Goal: Information Seeking & Learning: Learn about a topic

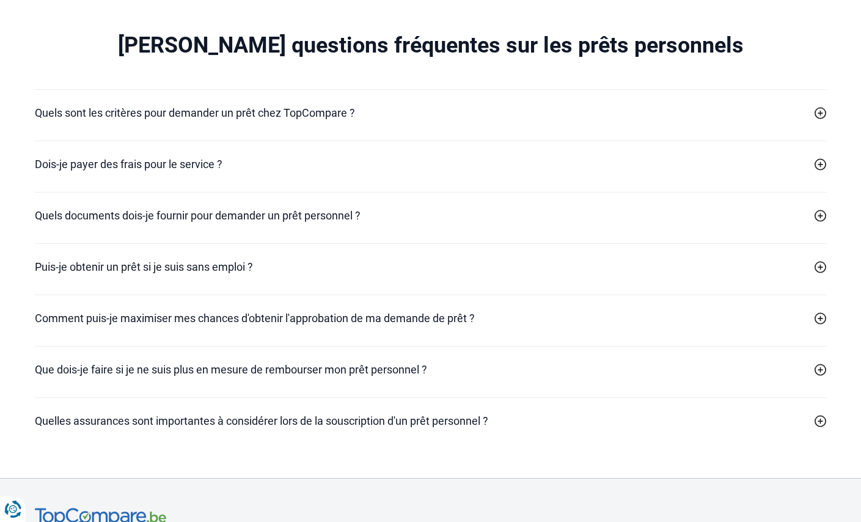
scroll to position [3606, 0]
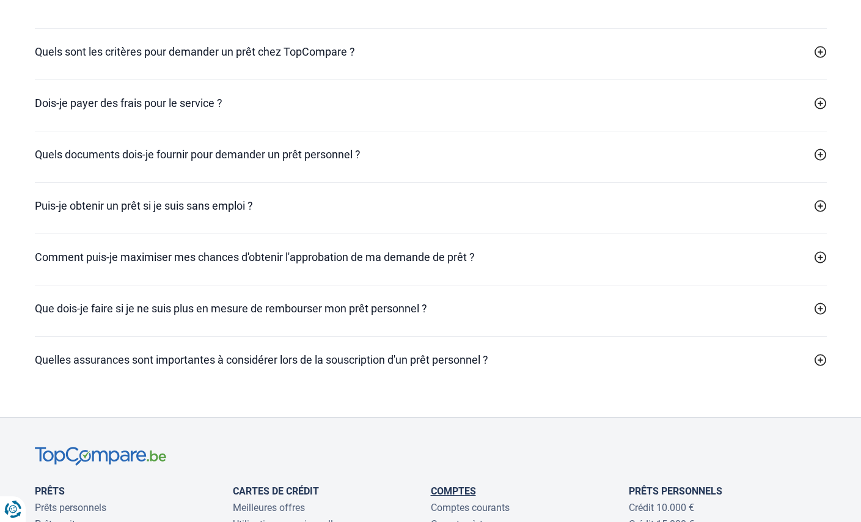
click at [451, 497] on link "Comptes" at bounding box center [453, 491] width 45 height 12
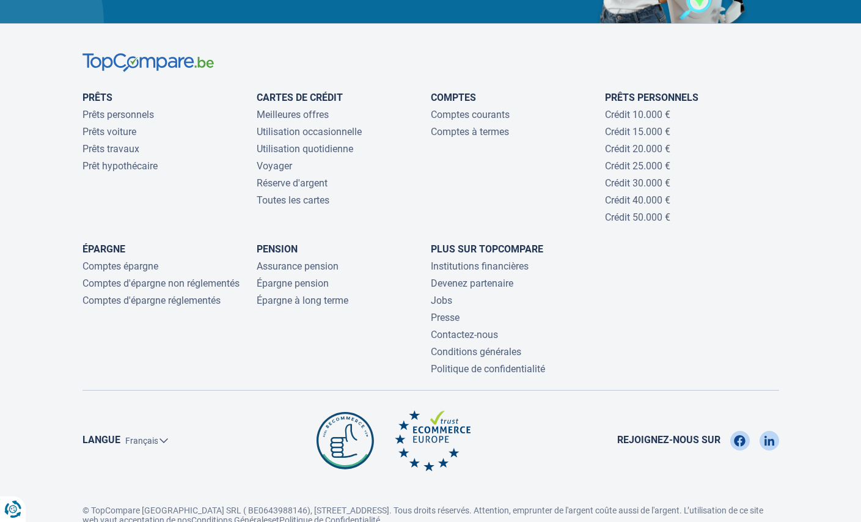
scroll to position [4147, 0]
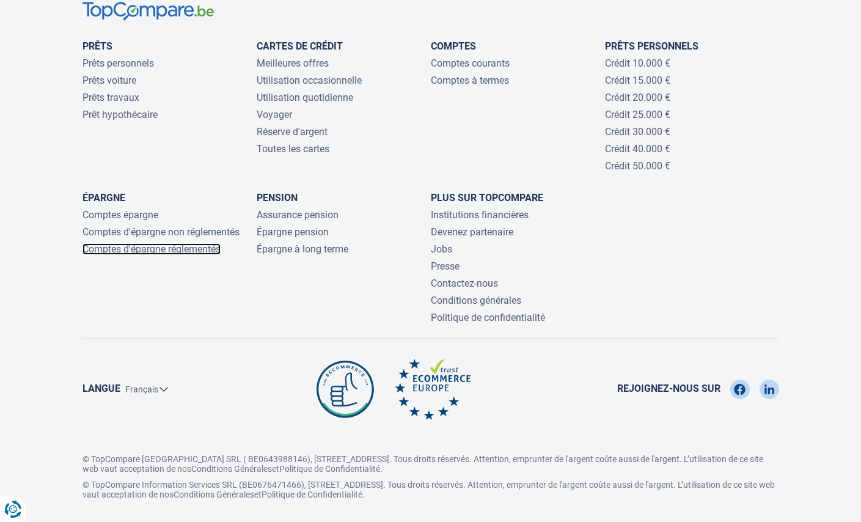
click at [158, 243] on link "Comptes d'épargne réglementés" at bounding box center [152, 249] width 138 height 12
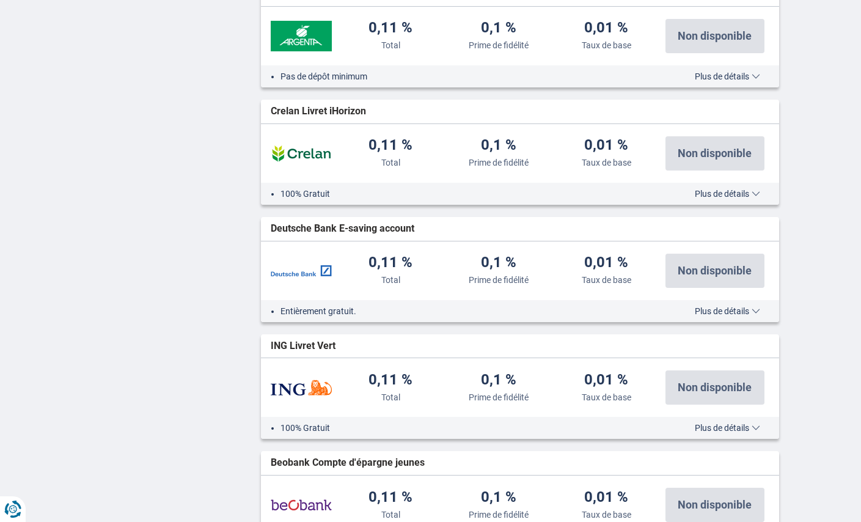
scroll to position [1100, 0]
